Goal: Task Accomplishment & Management: Use online tool/utility

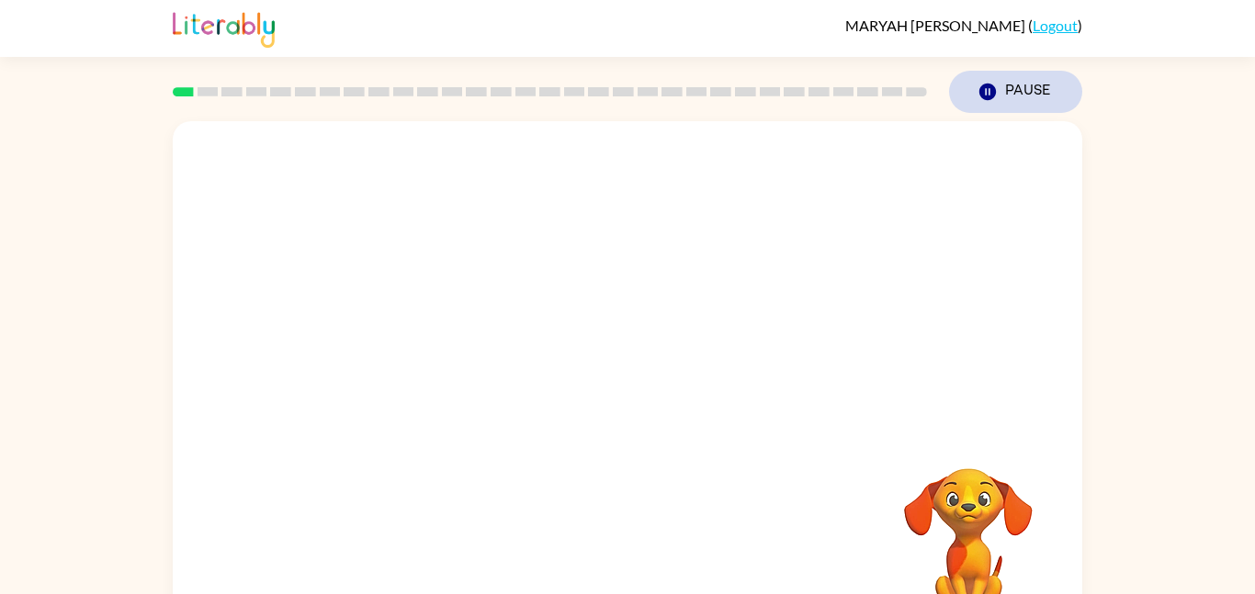
click at [1038, 84] on button "Pause Pause" at bounding box center [1015, 92] width 133 height 42
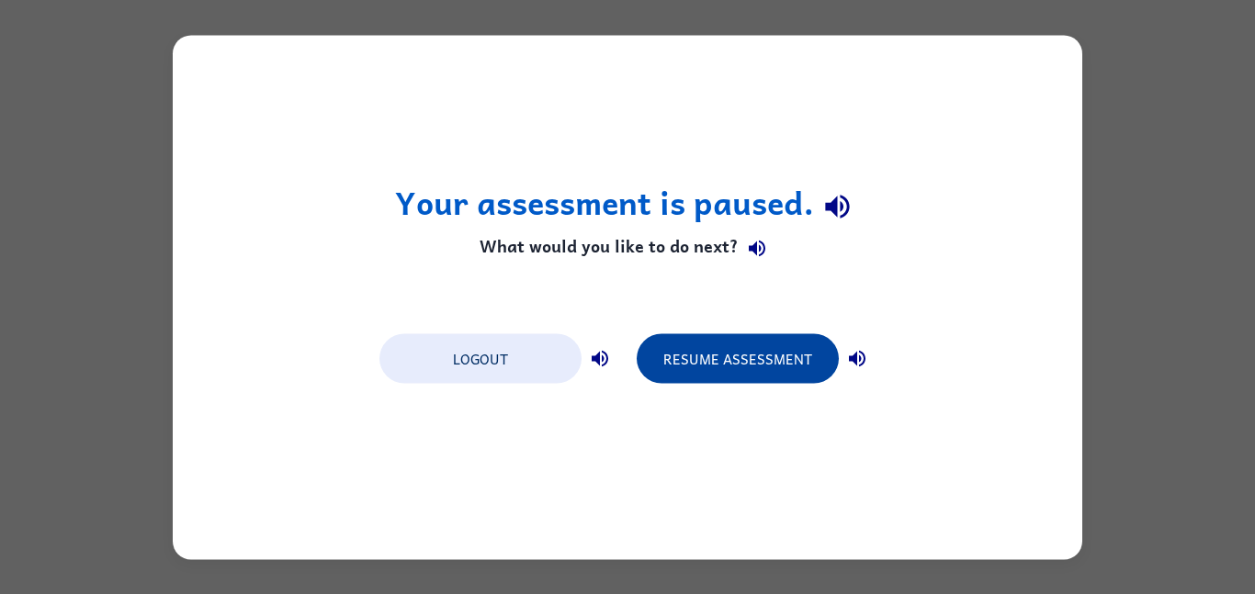
click at [757, 361] on button "Resume Assessment" at bounding box center [738, 359] width 202 height 50
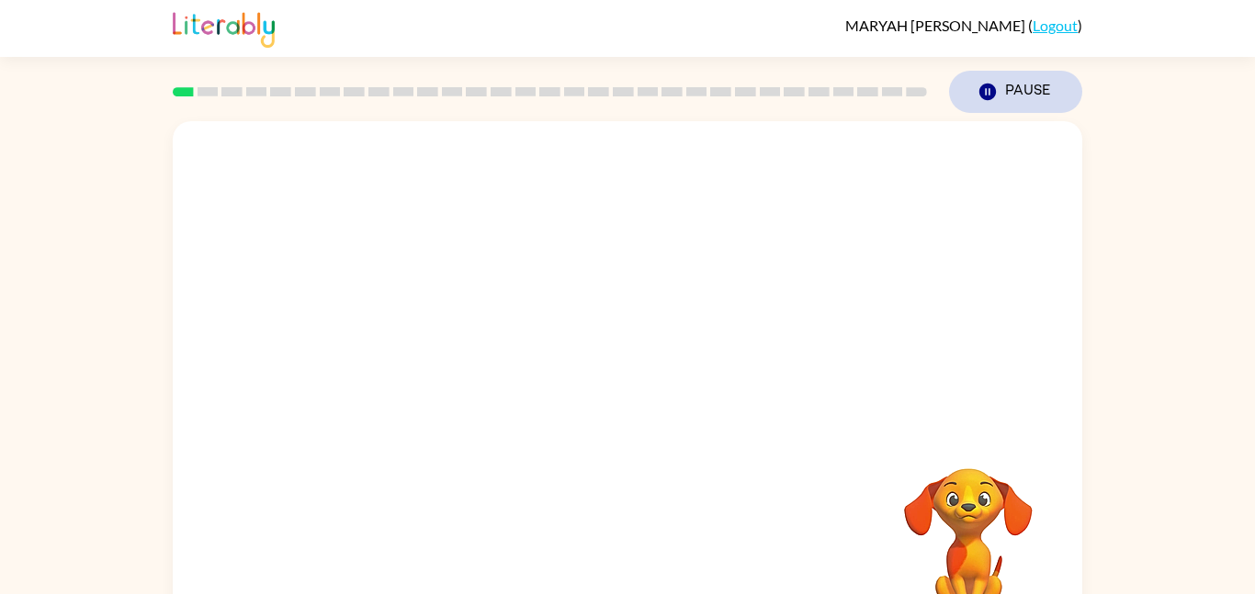
click at [1024, 103] on button "Pause Pause" at bounding box center [1015, 92] width 133 height 42
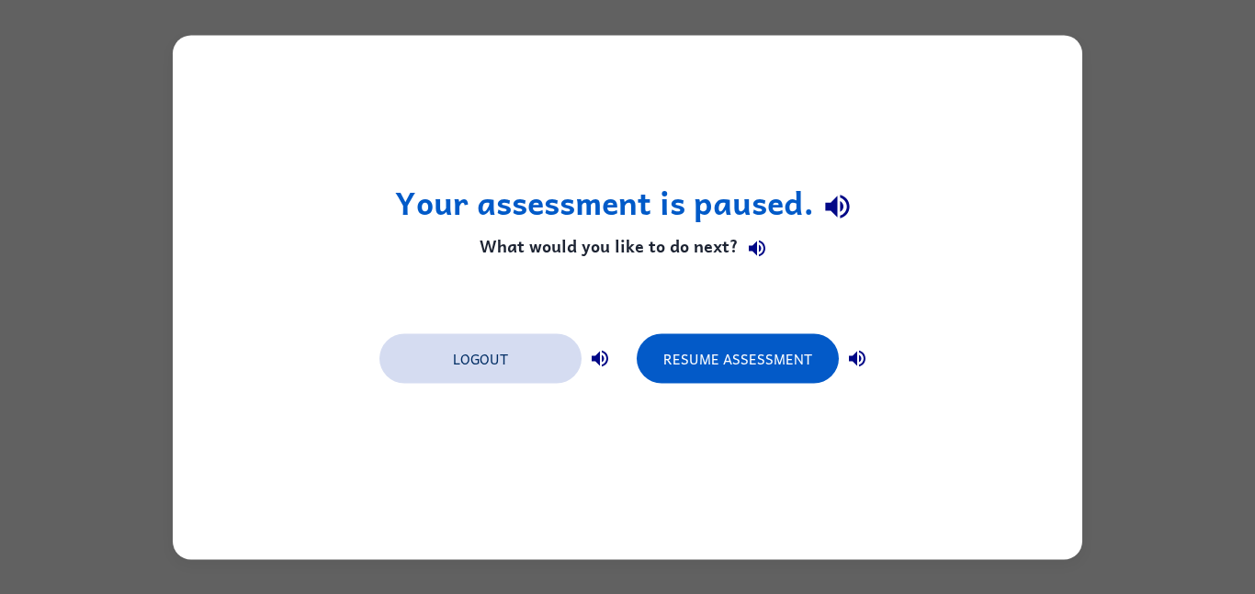
click at [520, 372] on button "Logout" at bounding box center [480, 359] width 202 height 50
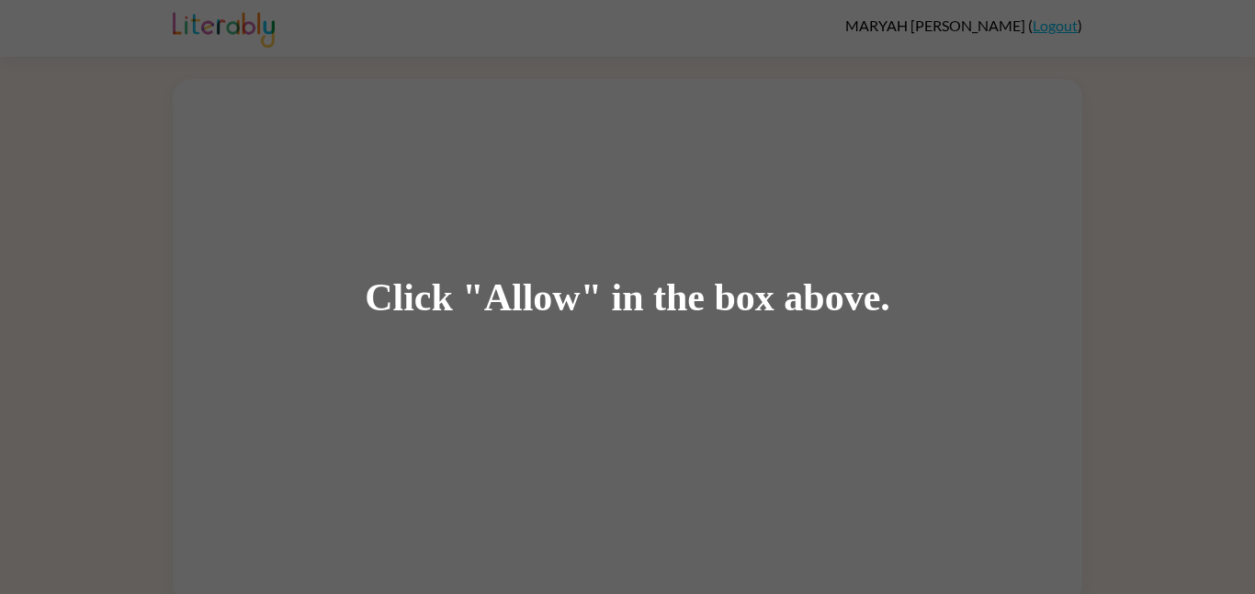
click at [244, 47] on div "Click "Allow" in the box above." at bounding box center [627, 297] width 1255 height 594
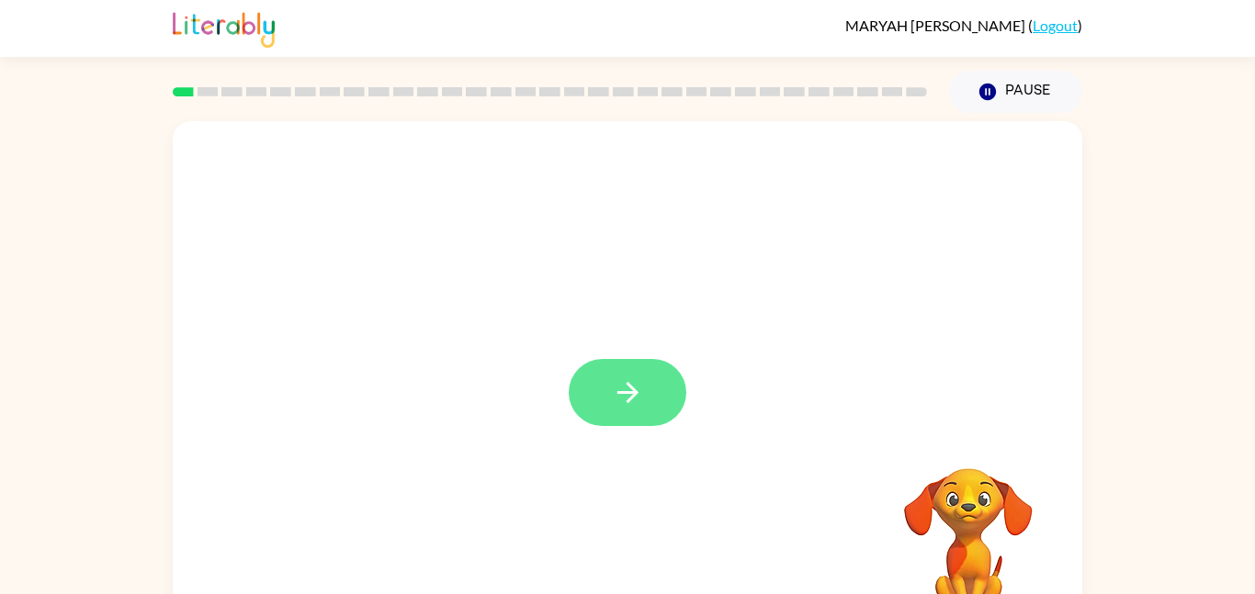
click at [614, 396] on icon "button" at bounding box center [628, 393] width 32 height 32
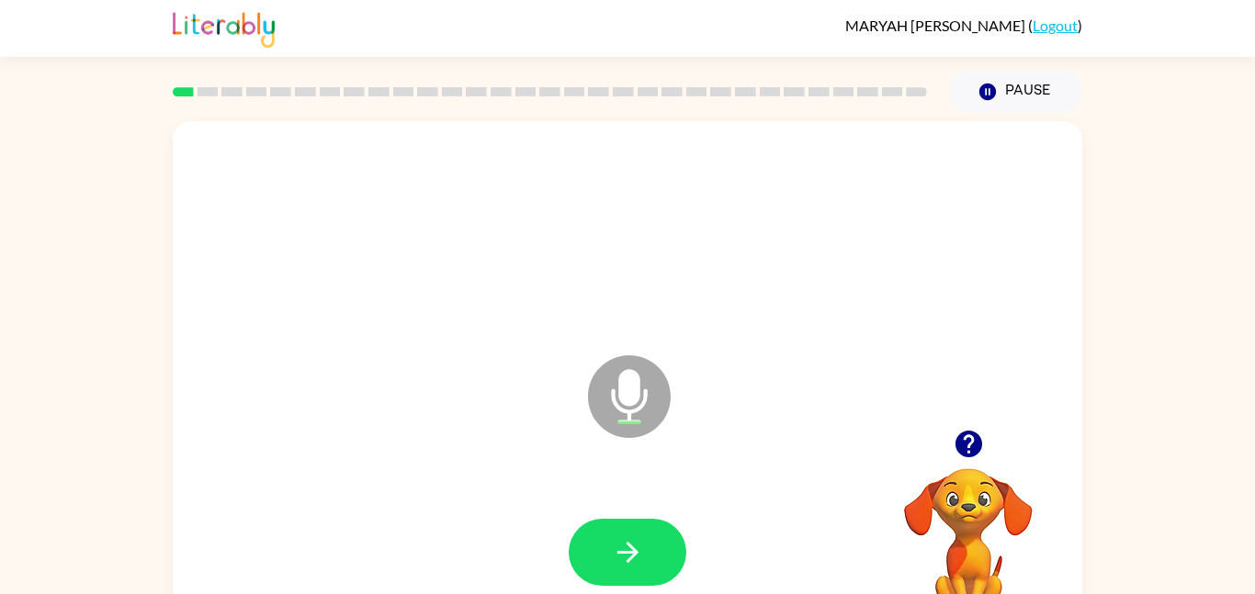
scroll to position [51, 0]
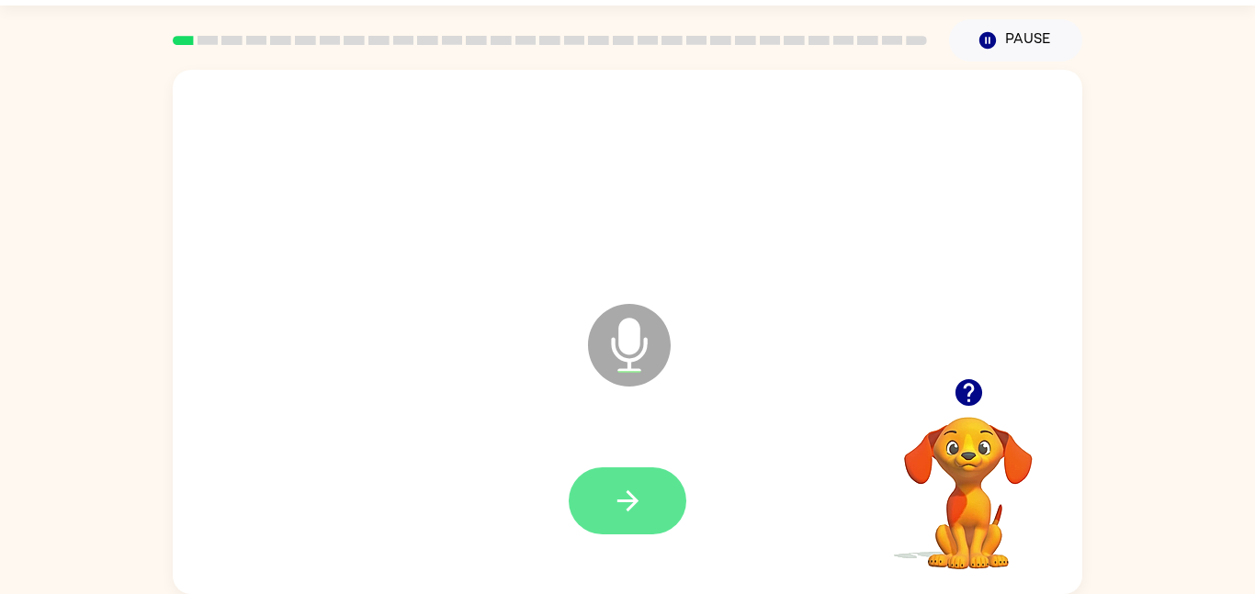
click at [615, 488] on icon "button" at bounding box center [628, 501] width 32 height 32
click at [644, 504] on button "button" at bounding box center [628, 501] width 118 height 67
click at [608, 491] on button "button" at bounding box center [628, 501] width 118 height 67
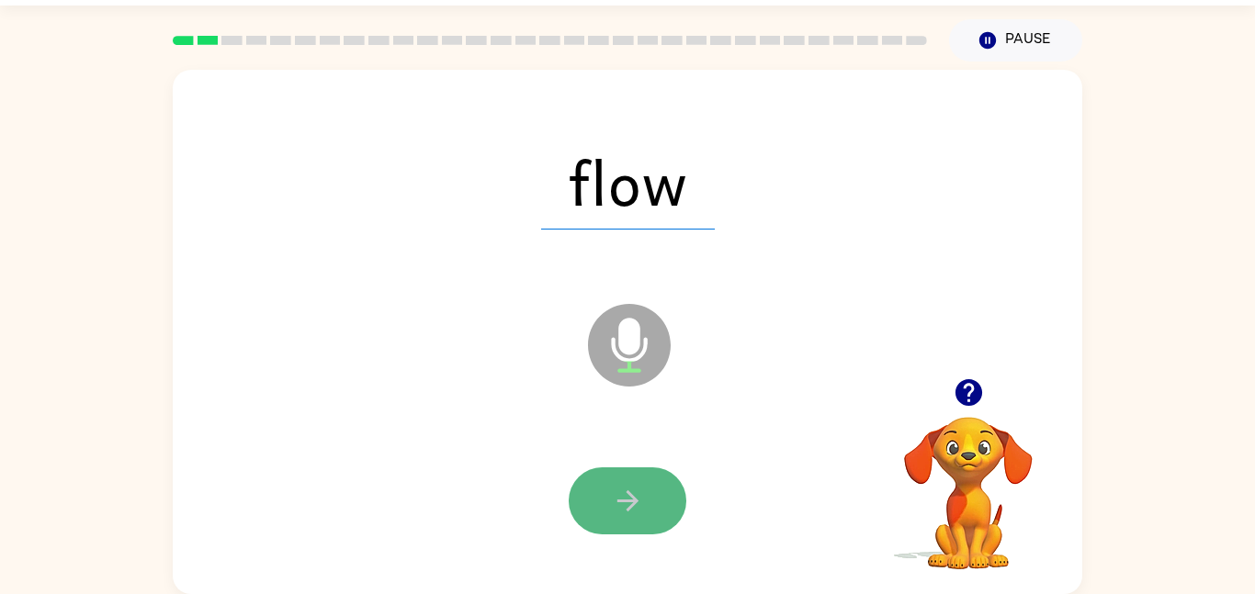
click at [609, 486] on button "button" at bounding box center [628, 501] width 118 height 67
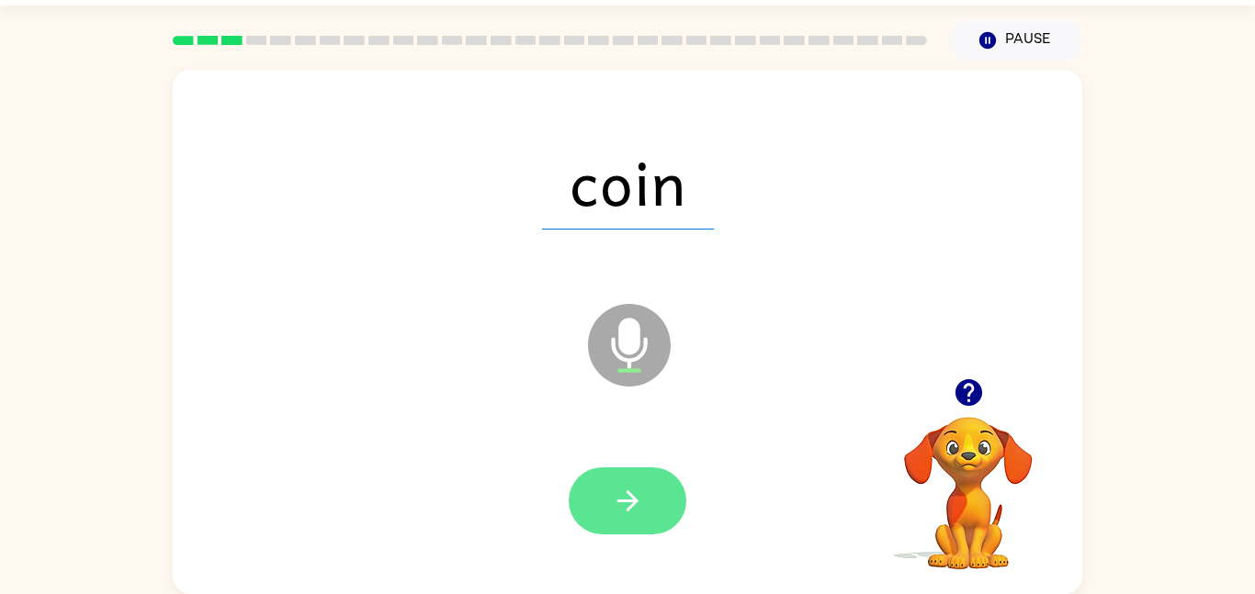
click at [609, 484] on button "button" at bounding box center [628, 501] width 118 height 67
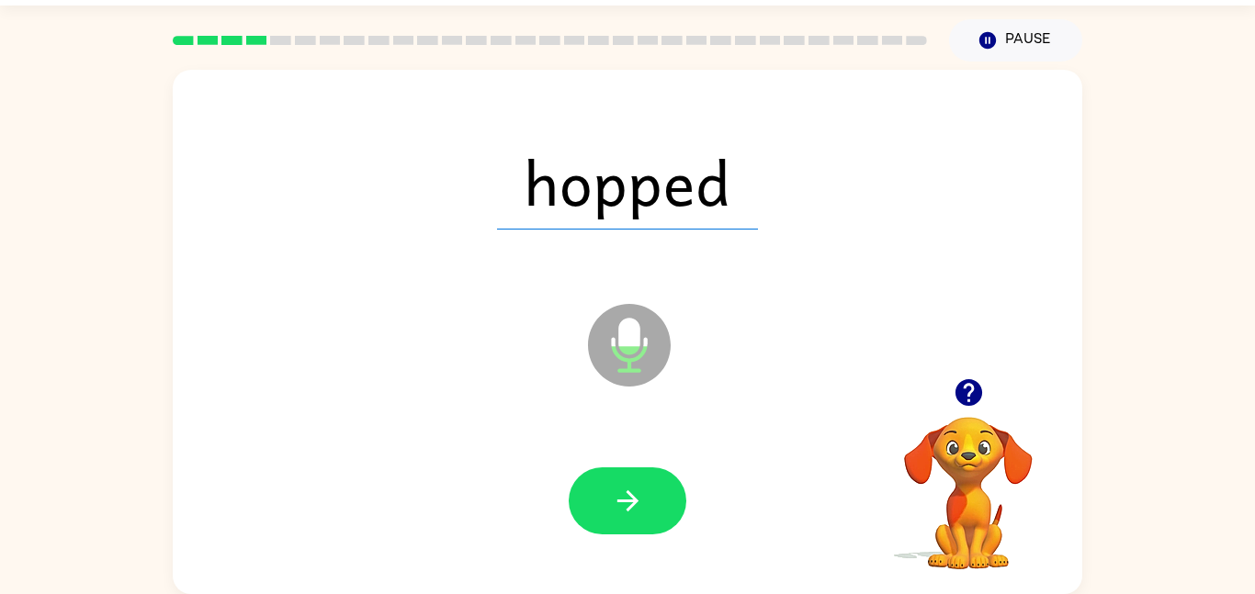
click at [609, 484] on button "button" at bounding box center [628, 501] width 118 height 67
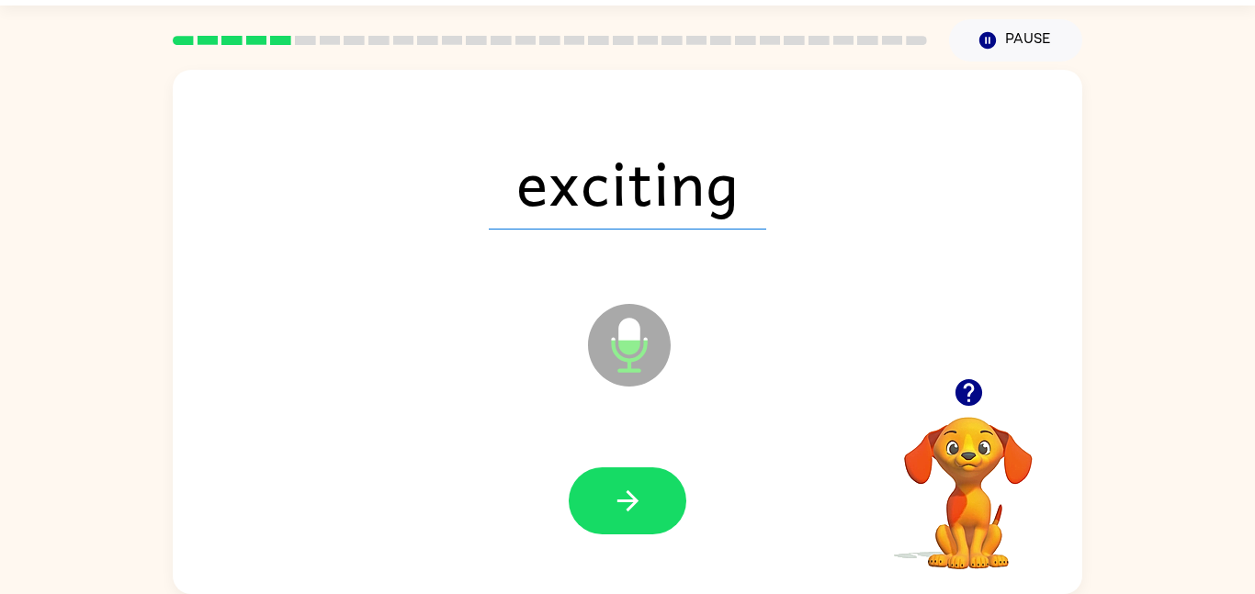
click at [609, 484] on button "button" at bounding box center [628, 501] width 118 height 67
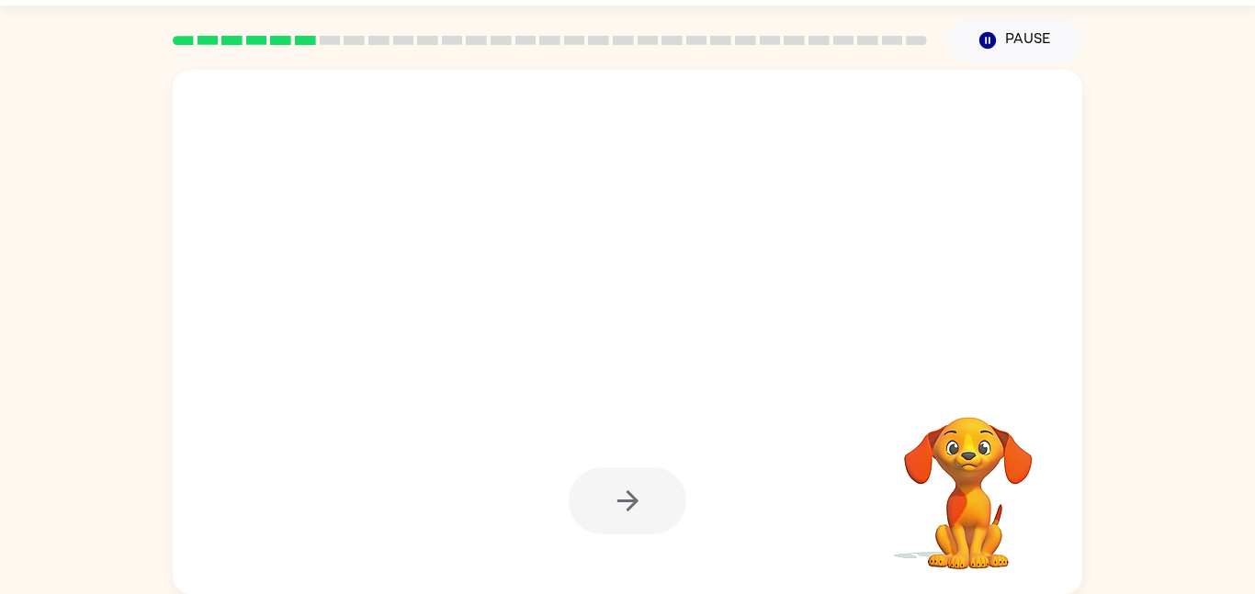
click at [609, 484] on div at bounding box center [628, 501] width 118 height 67
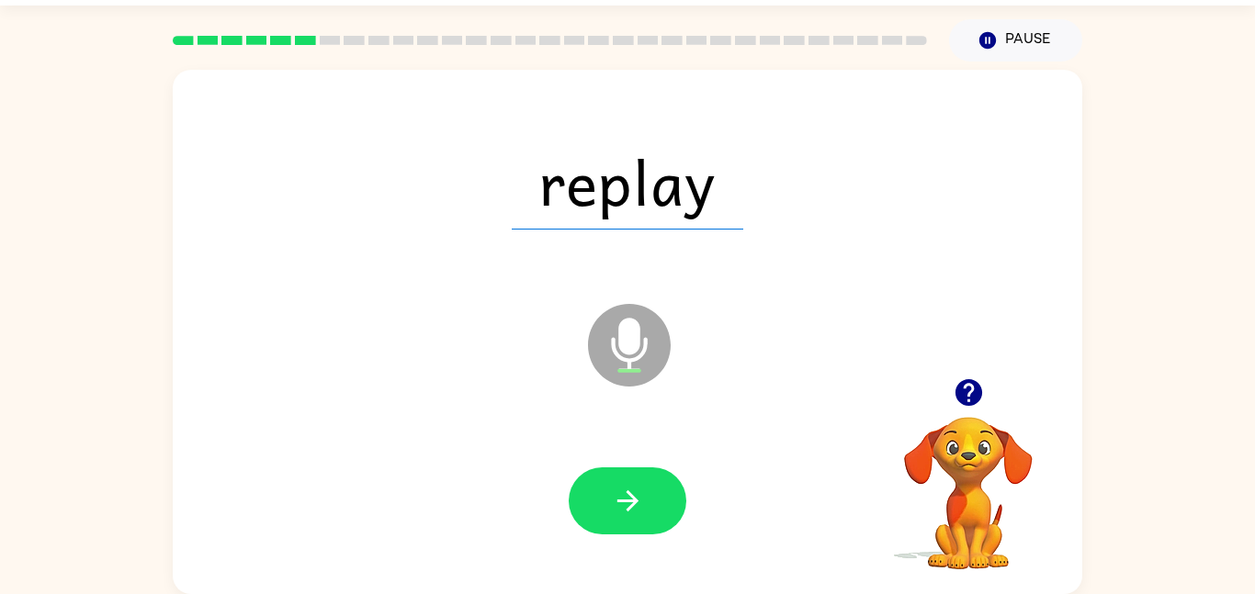
click at [609, 484] on button "button" at bounding box center [628, 501] width 118 height 67
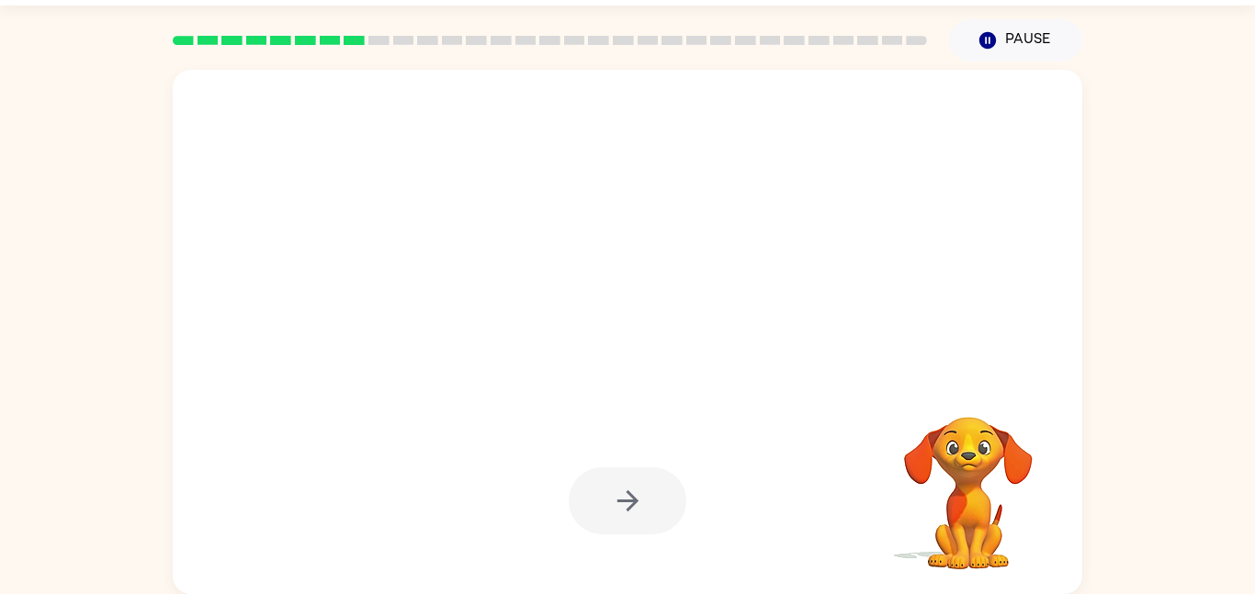
click at [609, 484] on div at bounding box center [628, 501] width 118 height 67
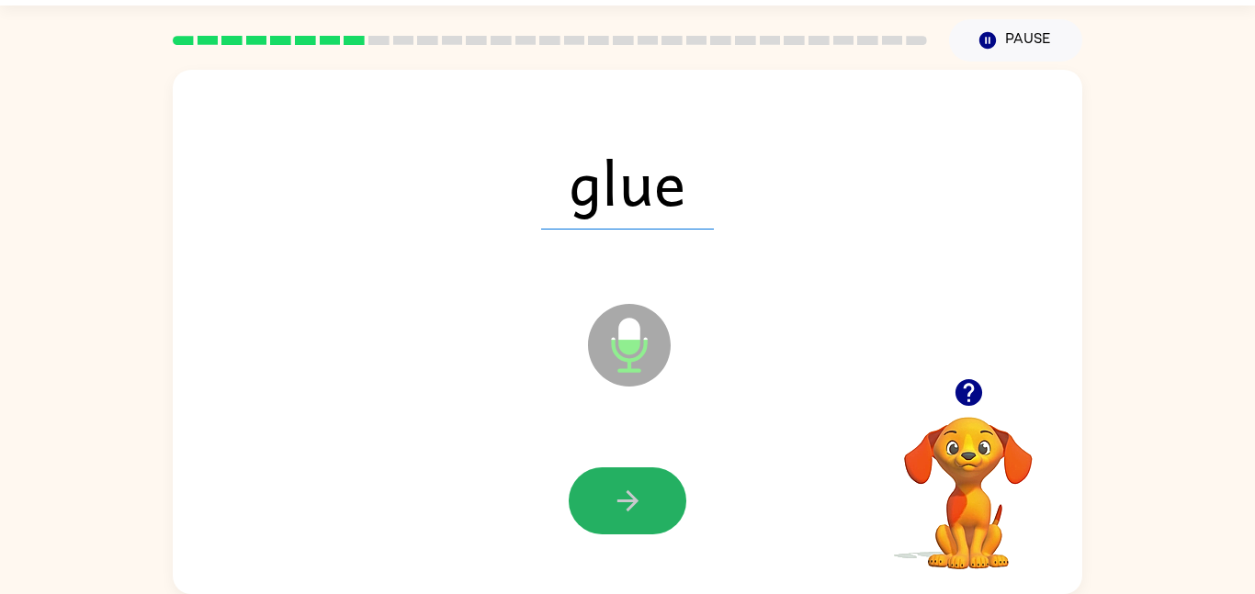
click at [609, 484] on button "button" at bounding box center [628, 501] width 118 height 67
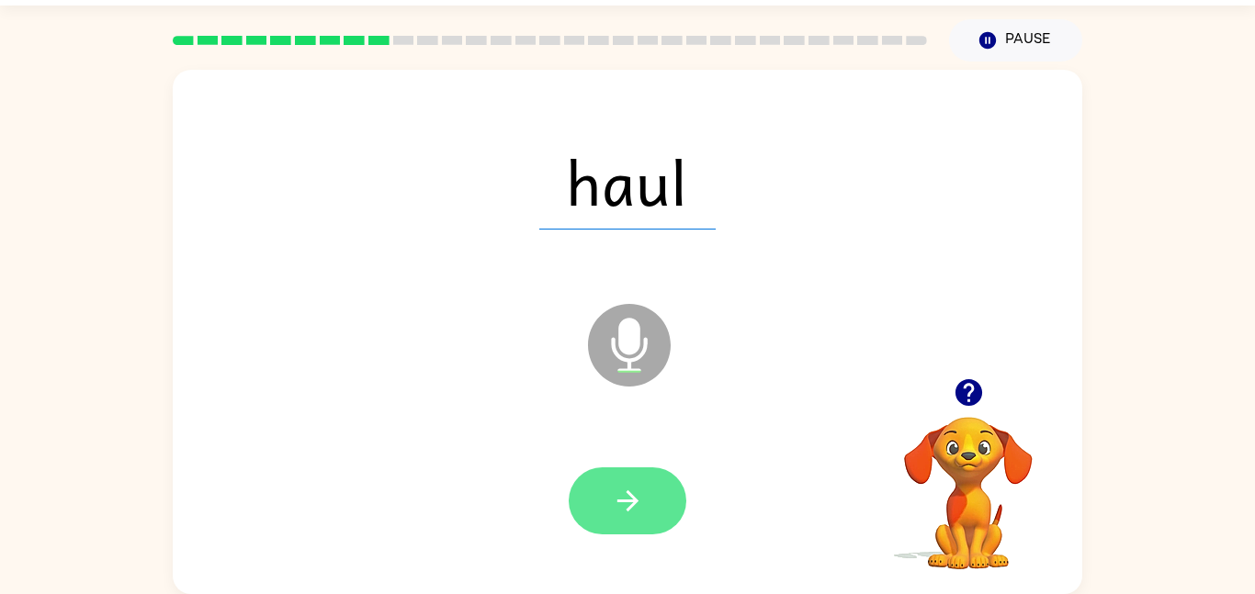
click at [617, 497] on icon "button" at bounding box center [628, 501] width 32 height 32
click at [635, 495] on icon "button" at bounding box center [628, 501] width 32 height 32
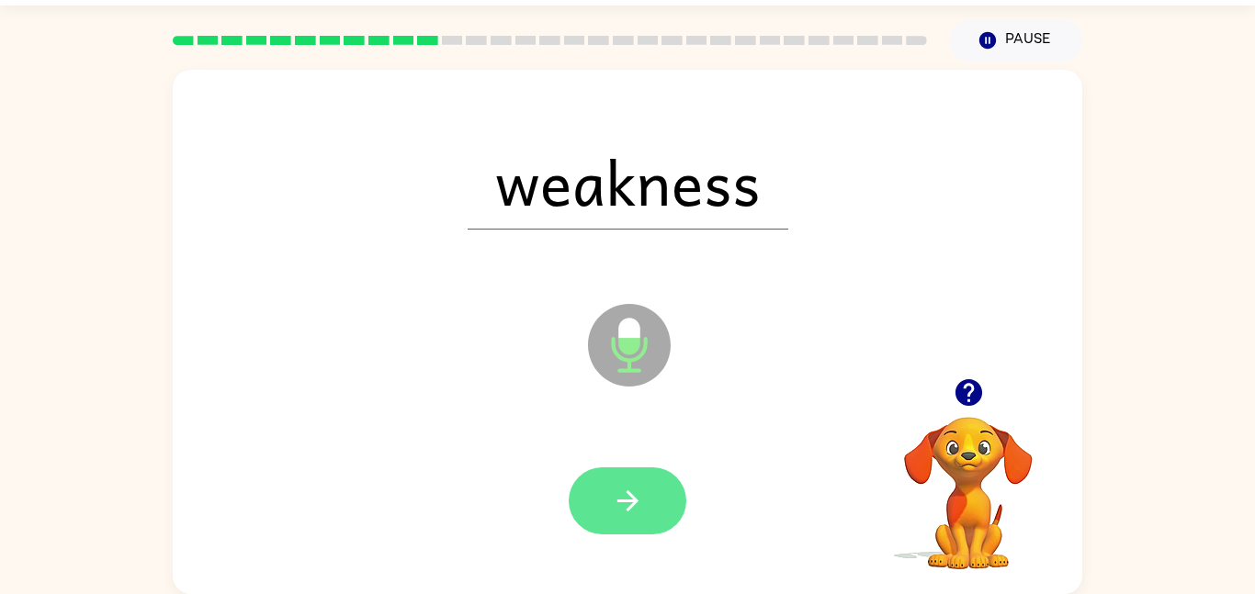
click at [634, 489] on icon "button" at bounding box center [628, 501] width 32 height 32
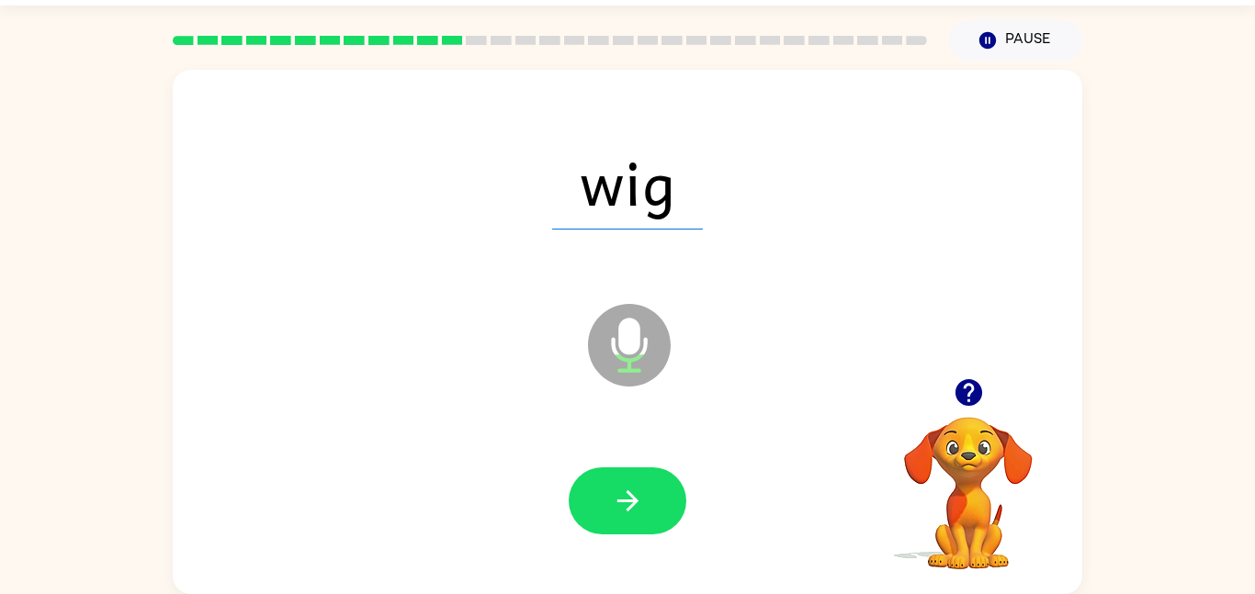
click at [634, 492] on icon "button" at bounding box center [628, 501] width 32 height 32
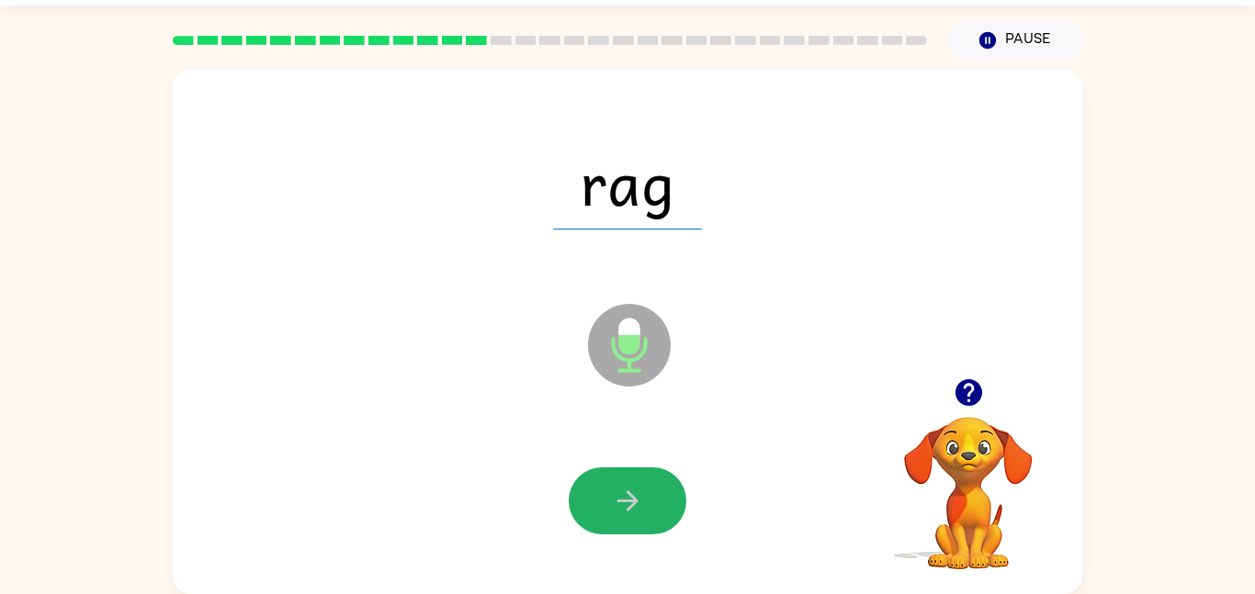
click at [634, 492] on icon "button" at bounding box center [628, 501] width 32 height 32
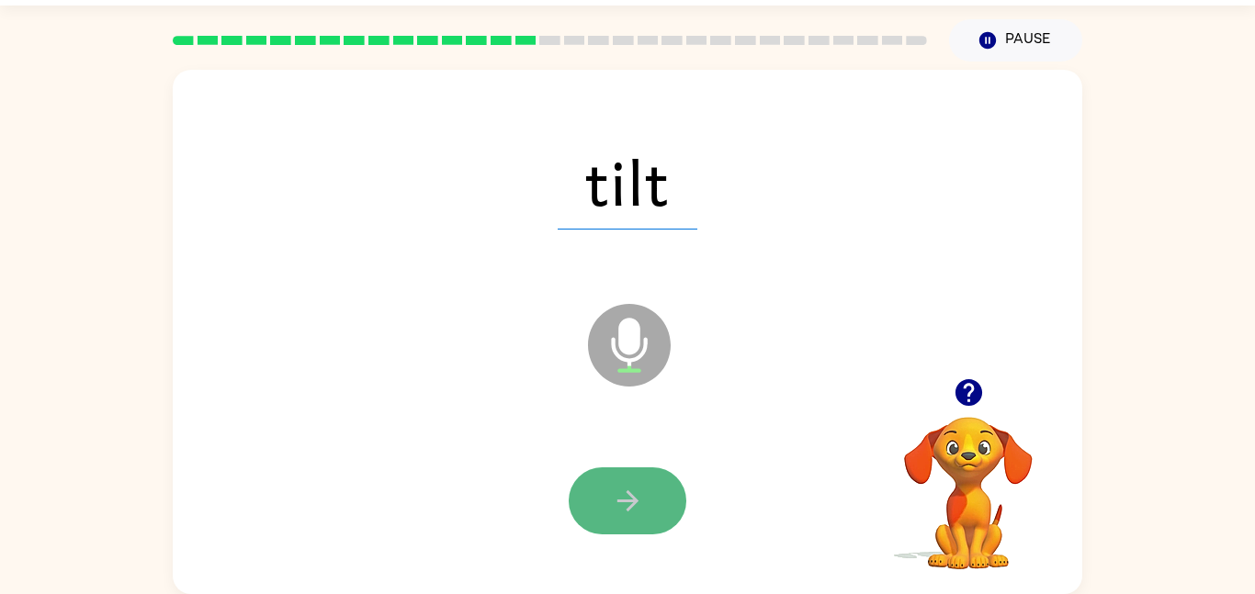
click at [636, 497] on icon "button" at bounding box center [628, 501] width 32 height 32
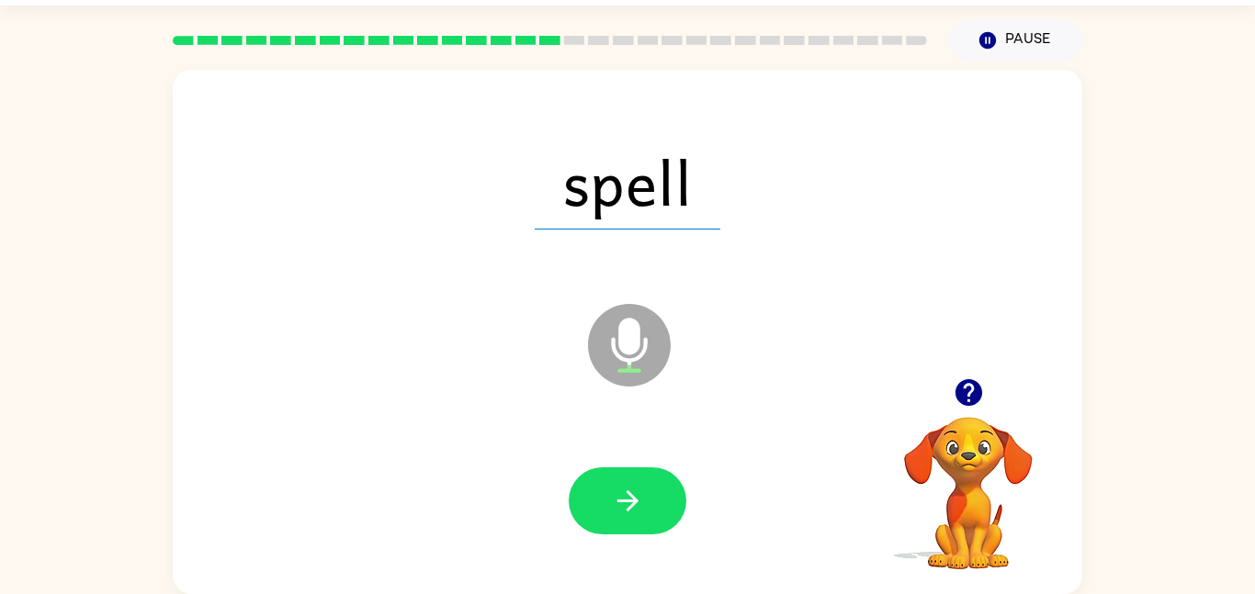
click at [635, 496] on icon "button" at bounding box center [628, 501] width 32 height 32
click at [606, 454] on div at bounding box center [627, 501] width 873 height 151
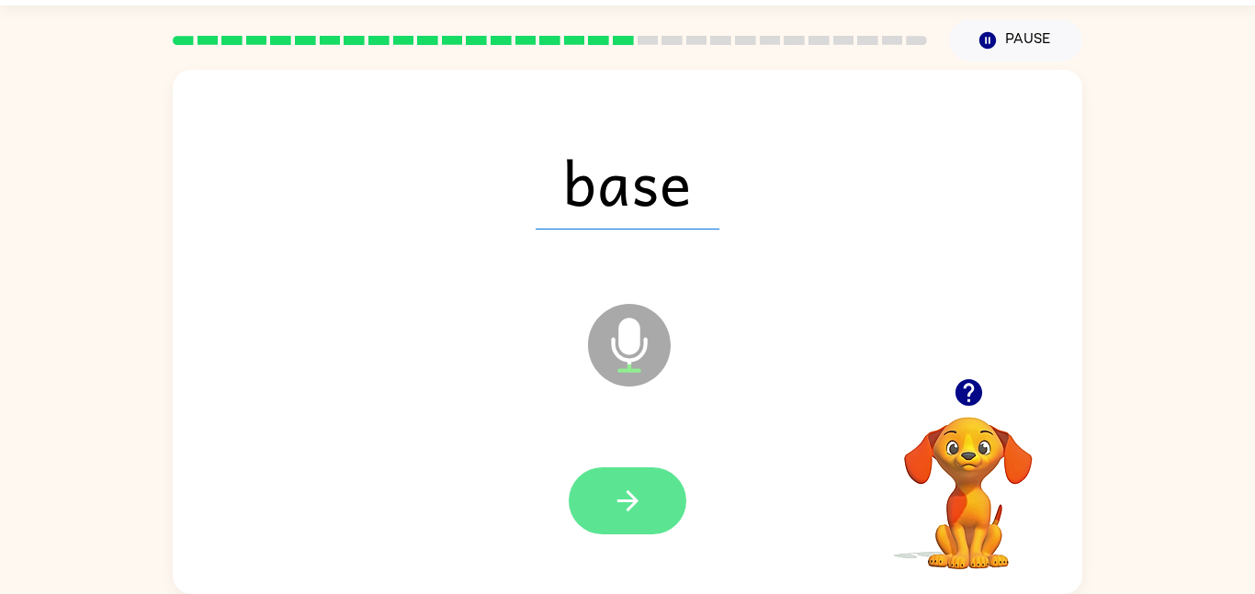
click at [615, 496] on icon "button" at bounding box center [628, 501] width 32 height 32
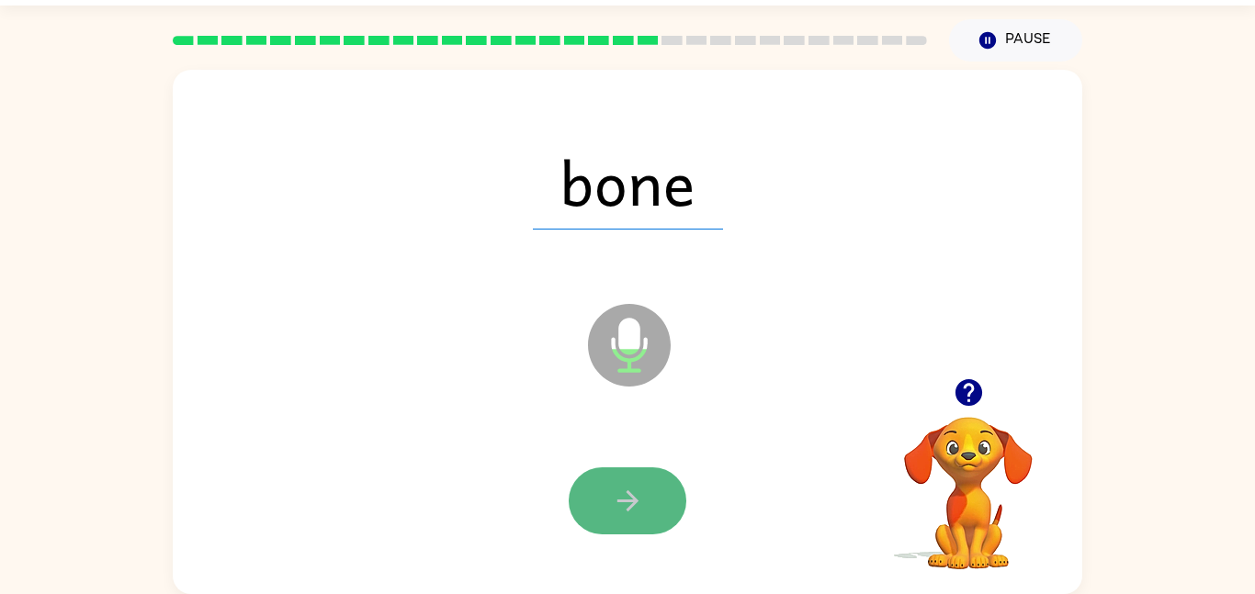
click at [591, 529] on button "button" at bounding box center [628, 501] width 118 height 67
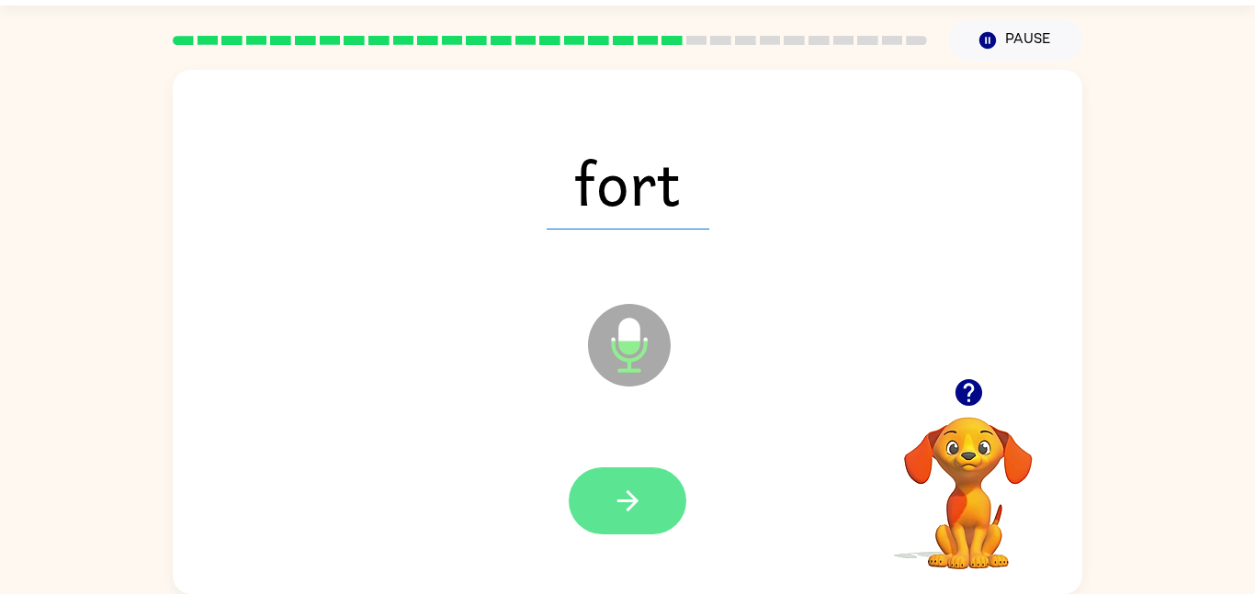
click at [610, 510] on button "button" at bounding box center [628, 501] width 118 height 67
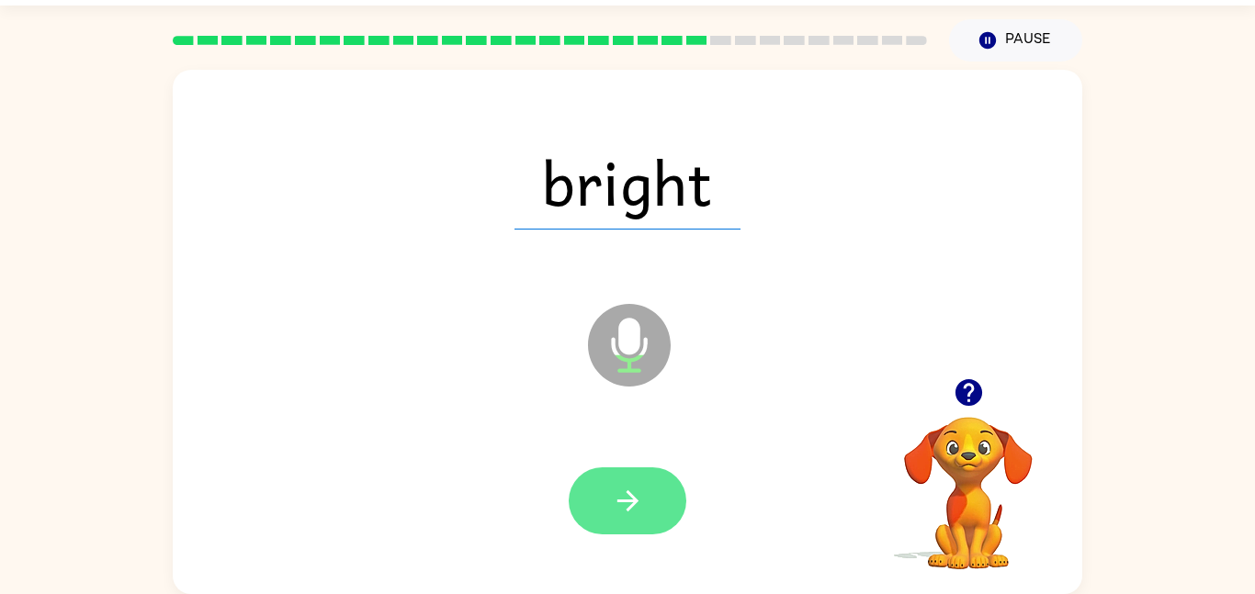
click at [612, 512] on icon "button" at bounding box center [628, 501] width 32 height 32
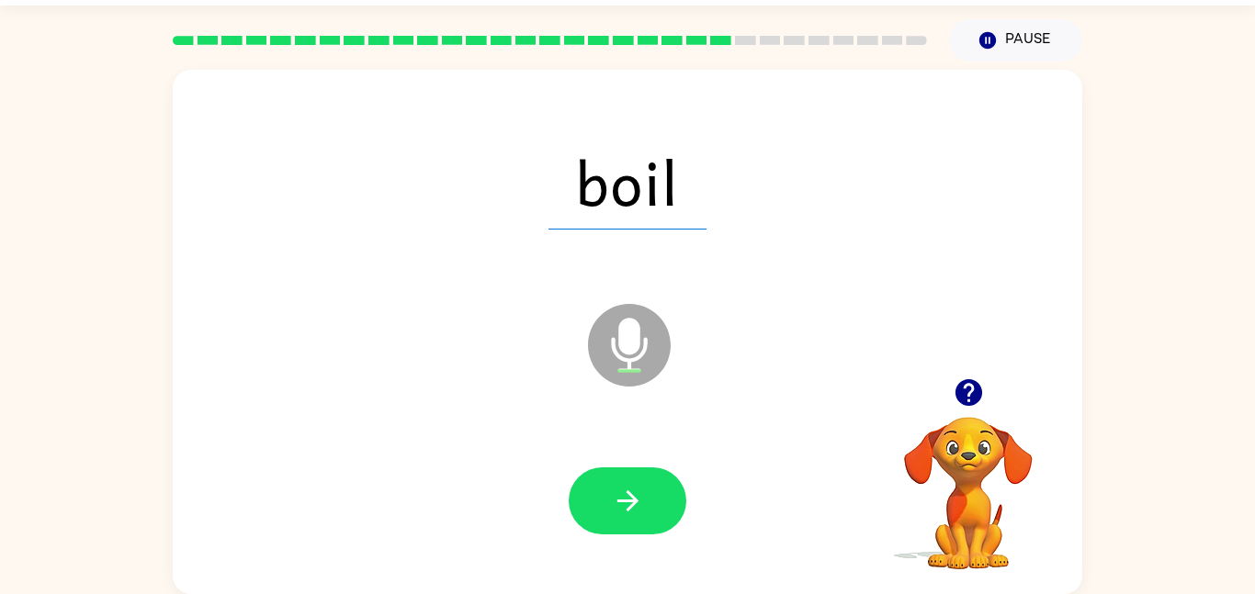
click at [612, 512] on icon "button" at bounding box center [628, 501] width 32 height 32
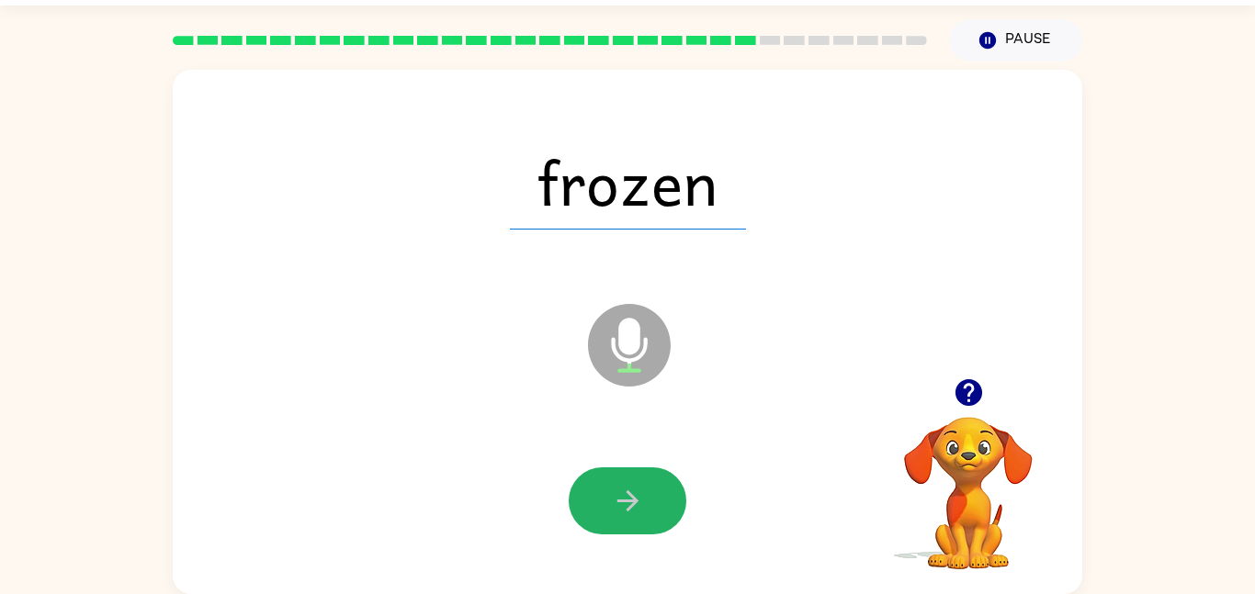
click at [612, 512] on icon "button" at bounding box center [628, 501] width 32 height 32
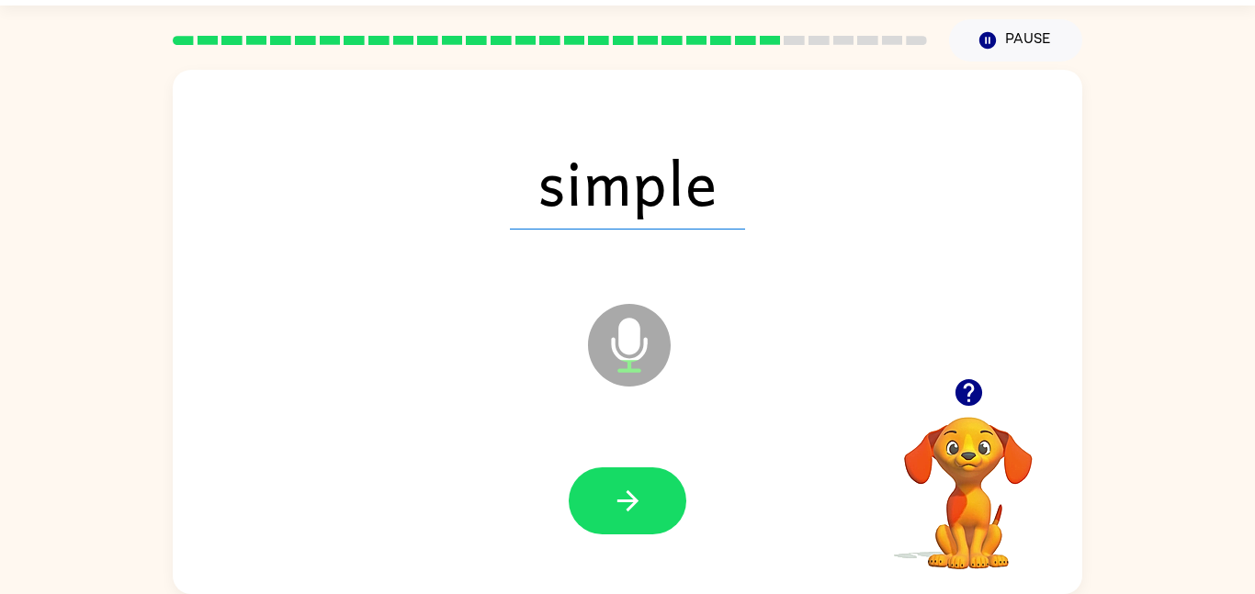
click at [612, 512] on icon "button" at bounding box center [628, 501] width 32 height 32
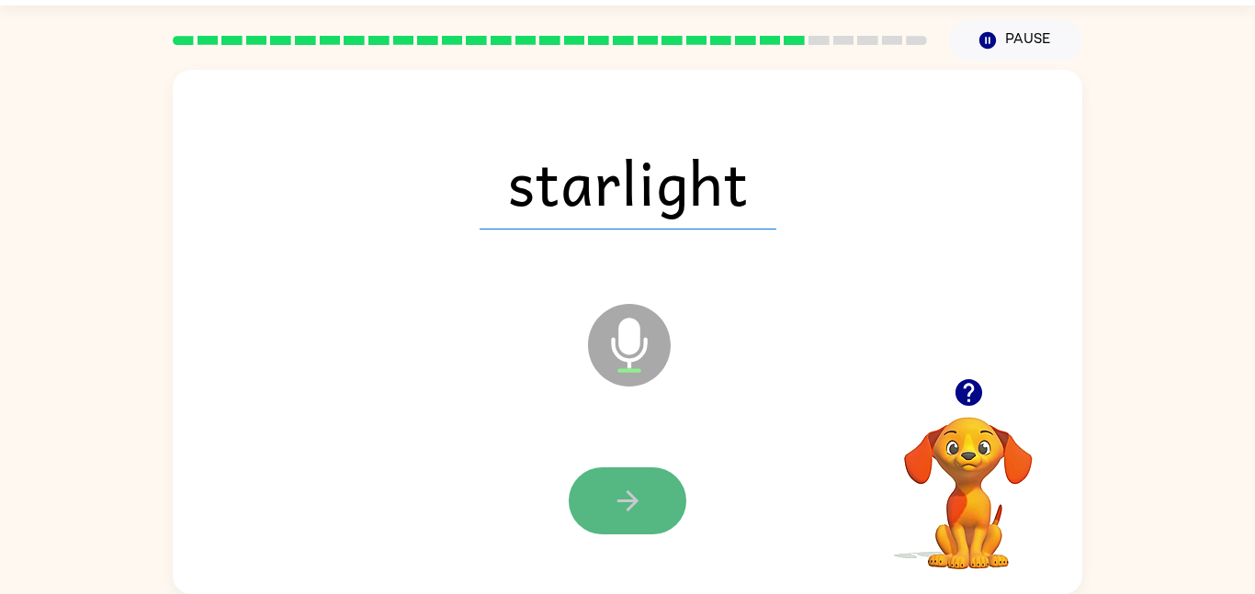
click at [612, 503] on icon "button" at bounding box center [628, 501] width 32 height 32
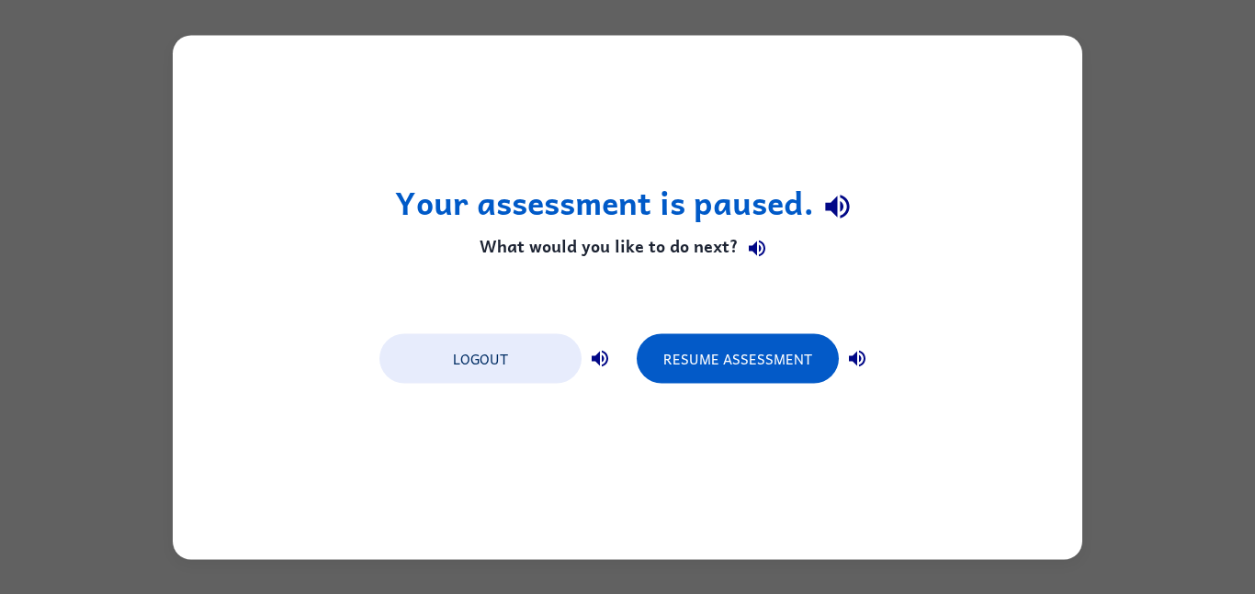
scroll to position [0, 0]
click at [469, 266] on h4 "What would you like to do next?" at bounding box center [628, 249] width 466 height 37
click at [471, 379] on button "Logout" at bounding box center [480, 359] width 202 height 50
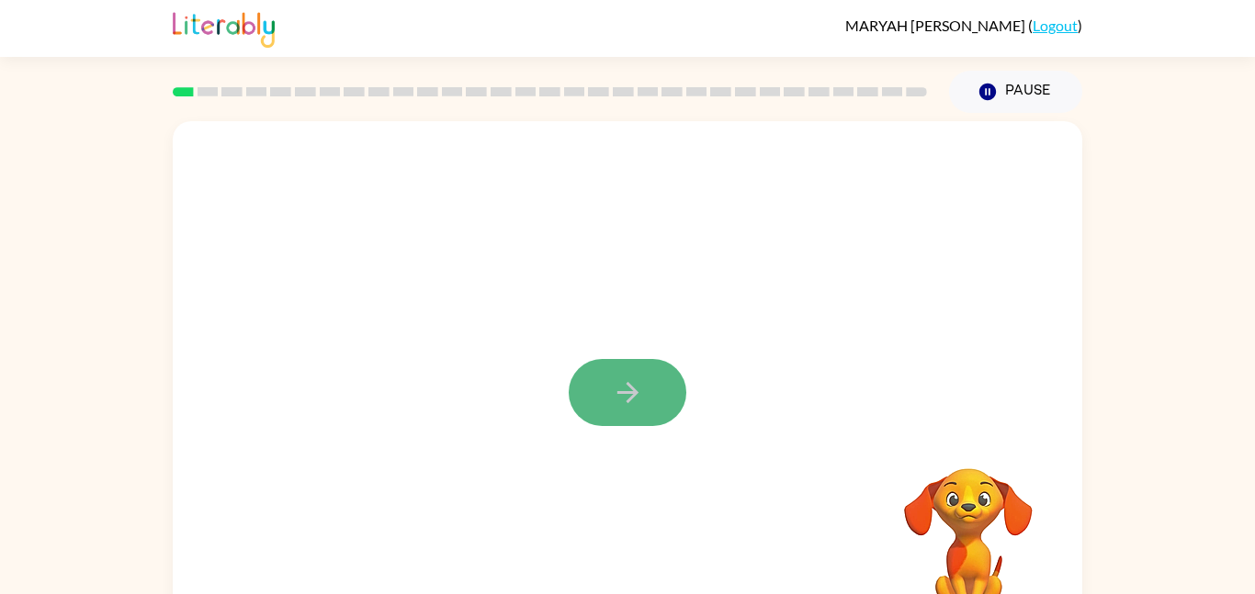
click at [656, 398] on button "button" at bounding box center [628, 392] width 118 height 67
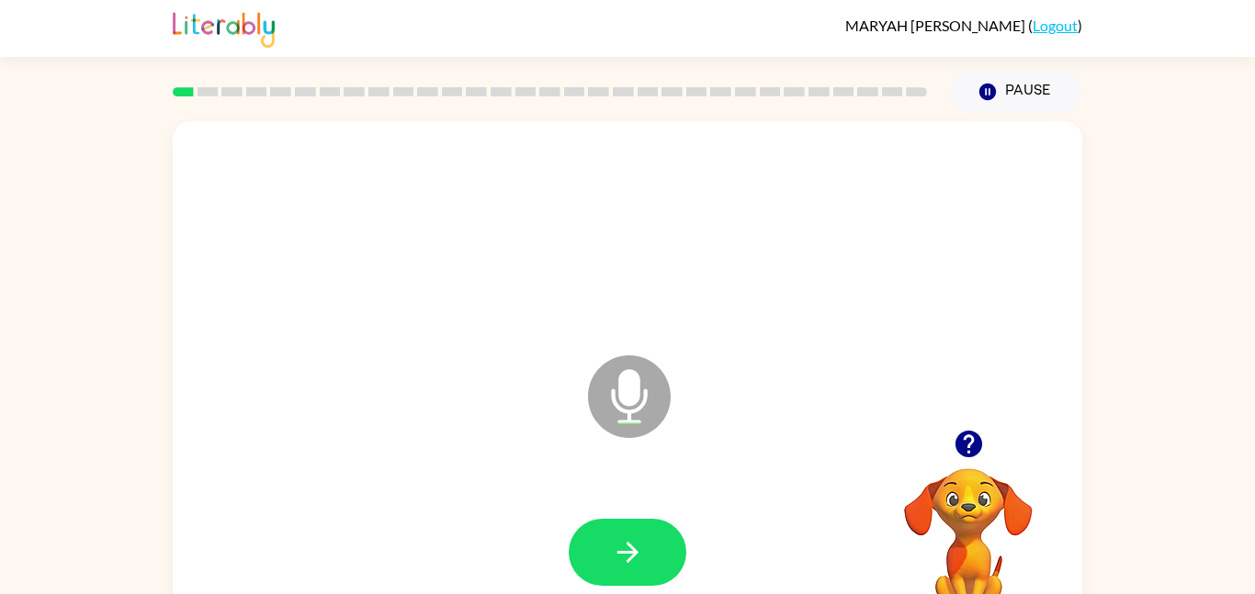
click at [696, 366] on icon "Microphone The Microphone is here when it is your turn to talk" at bounding box center [721, 420] width 276 height 138
click at [630, 542] on icon "button" at bounding box center [628, 553] width 32 height 32
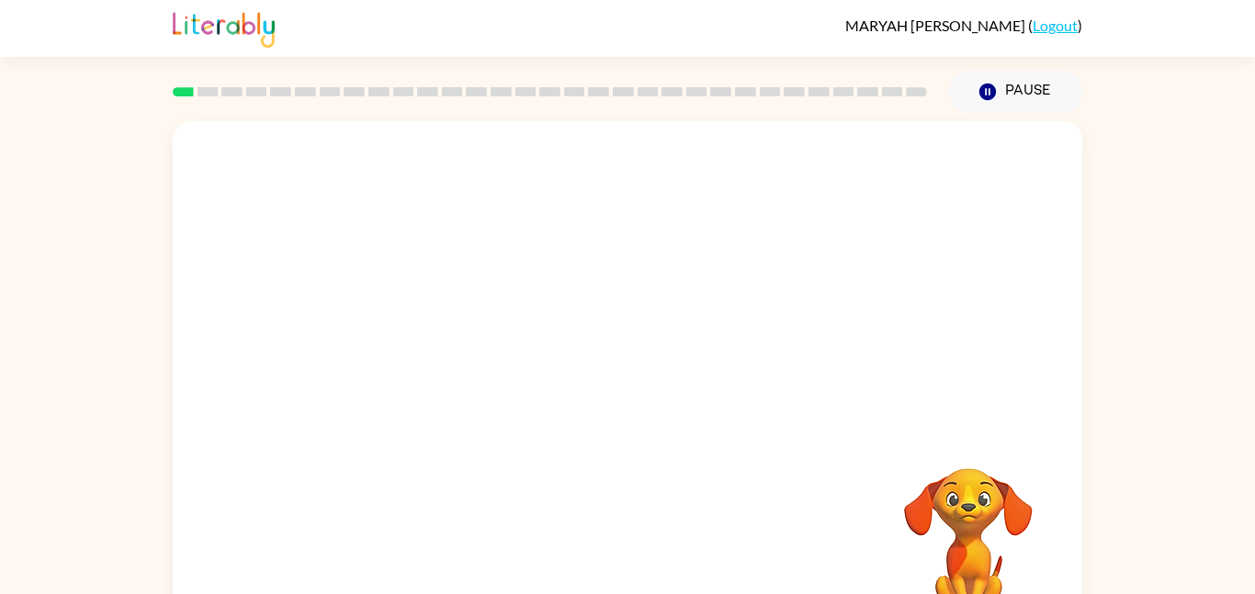
click at [551, 400] on div at bounding box center [628, 383] width 910 height 525
click at [616, 544] on div at bounding box center [627, 553] width 873 height 151
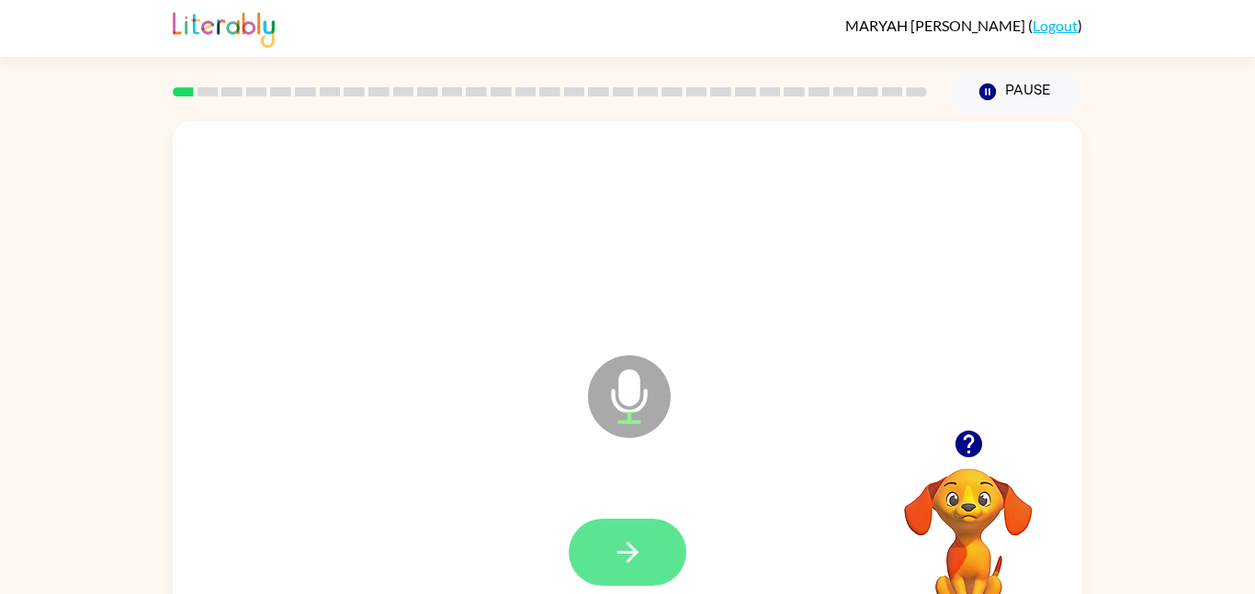
click at [616, 526] on button "button" at bounding box center [628, 552] width 118 height 67
click at [634, 549] on icon "button" at bounding box center [626, 552] width 21 height 21
click at [639, 553] on icon "button" at bounding box center [628, 553] width 32 height 32
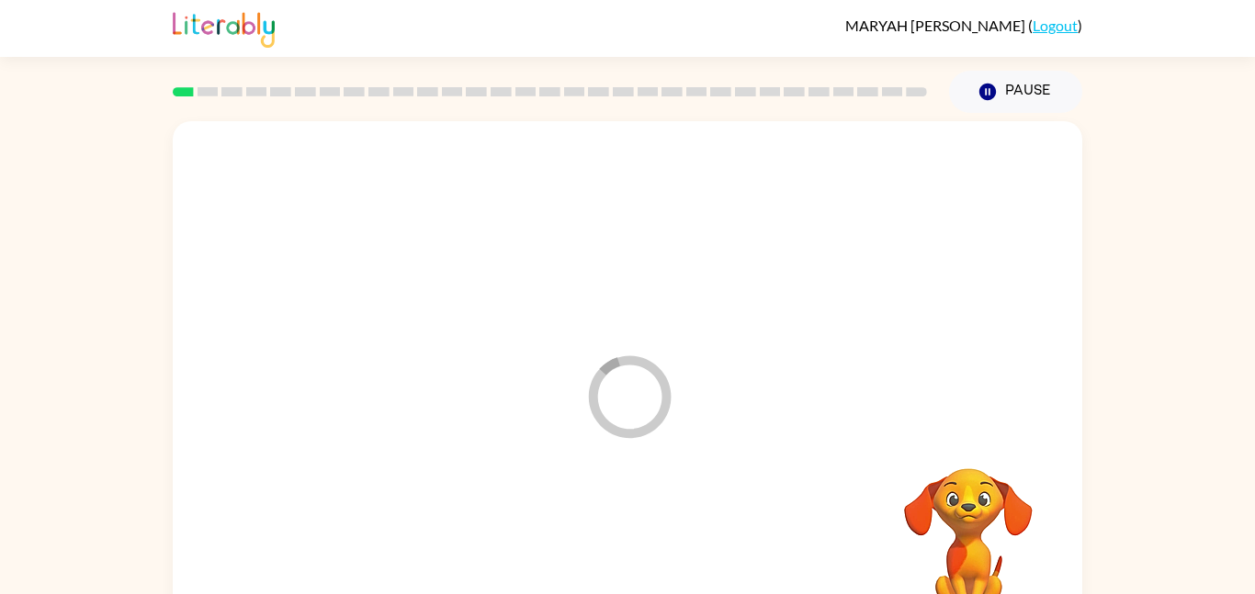
click at [639, 553] on div at bounding box center [627, 553] width 873 height 151
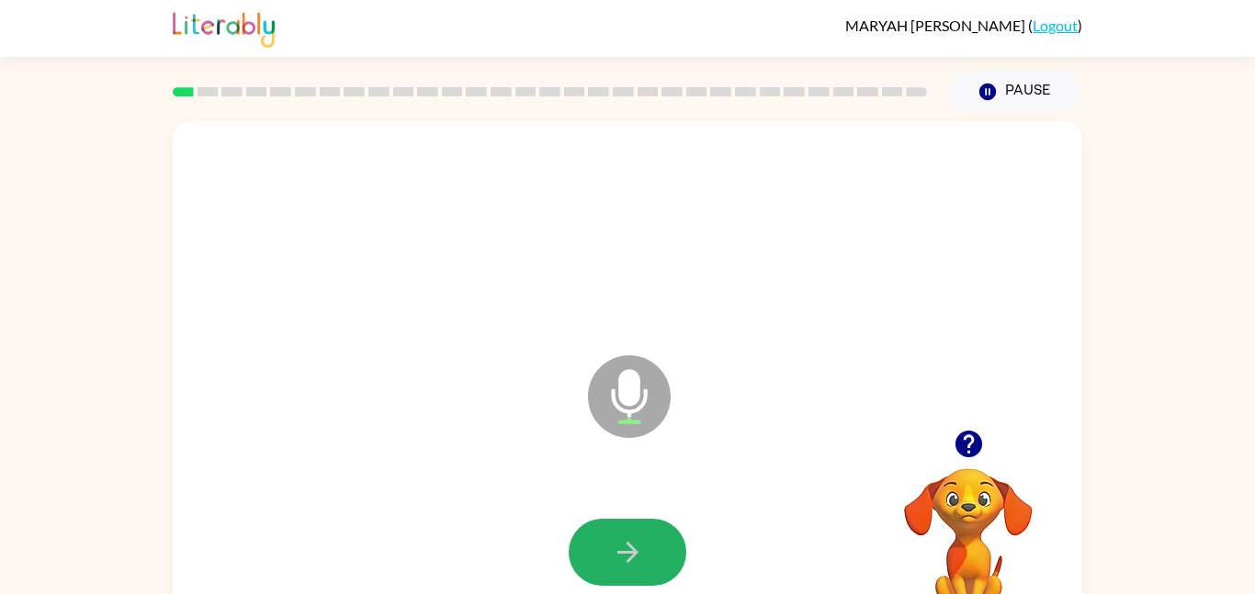
click at [639, 553] on icon "button" at bounding box center [628, 553] width 32 height 32
click at [639, 532] on button "button" at bounding box center [628, 552] width 118 height 67
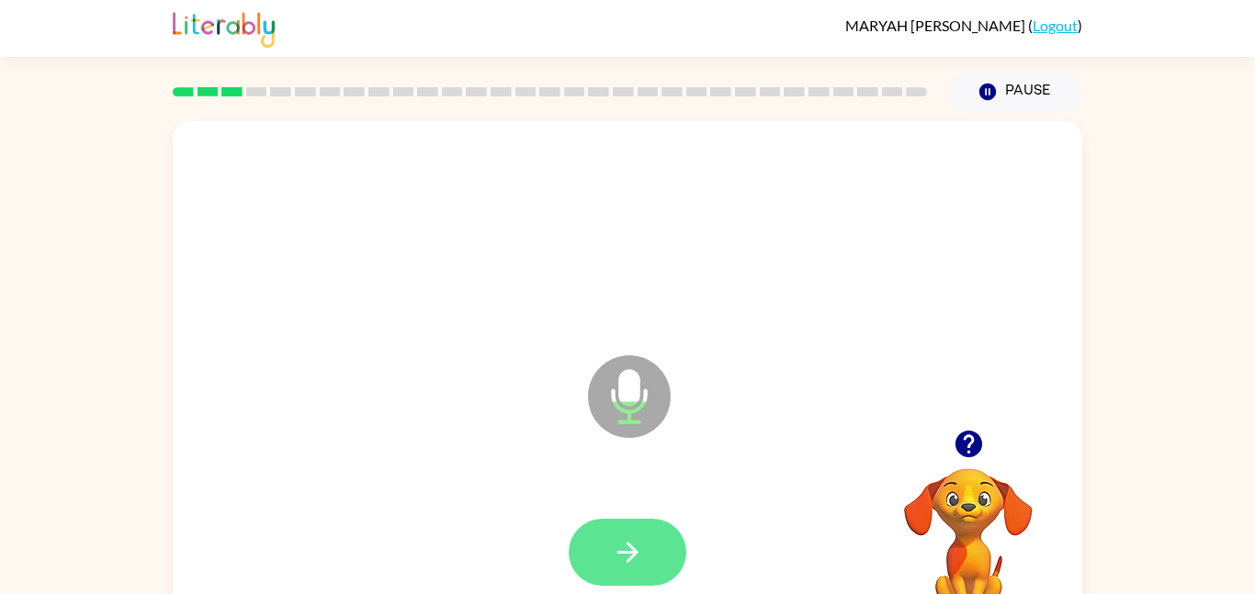
click at [636, 539] on icon "button" at bounding box center [628, 553] width 32 height 32
click at [628, 573] on button "button" at bounding box center [628, 552] width 118 height 67
